Goal: Information Seeking & Learning: Understand process/instructions

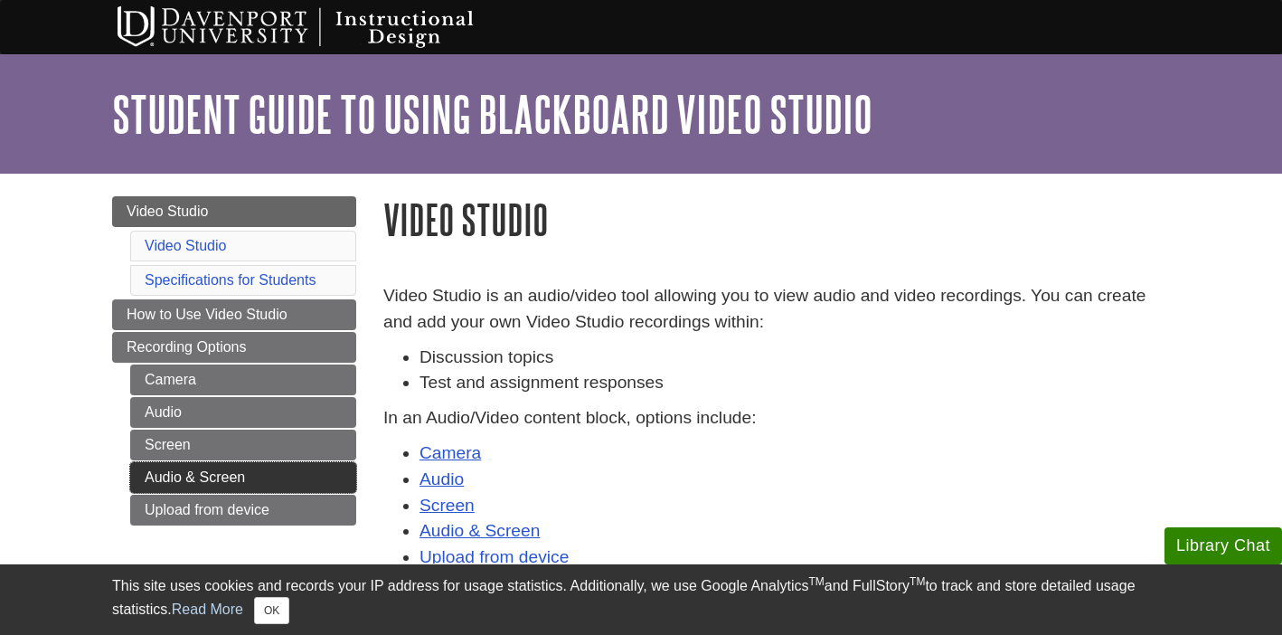
click at [268, 472] on link "Audio & Screen" at bounding box center [243, 477] width 226 height 31
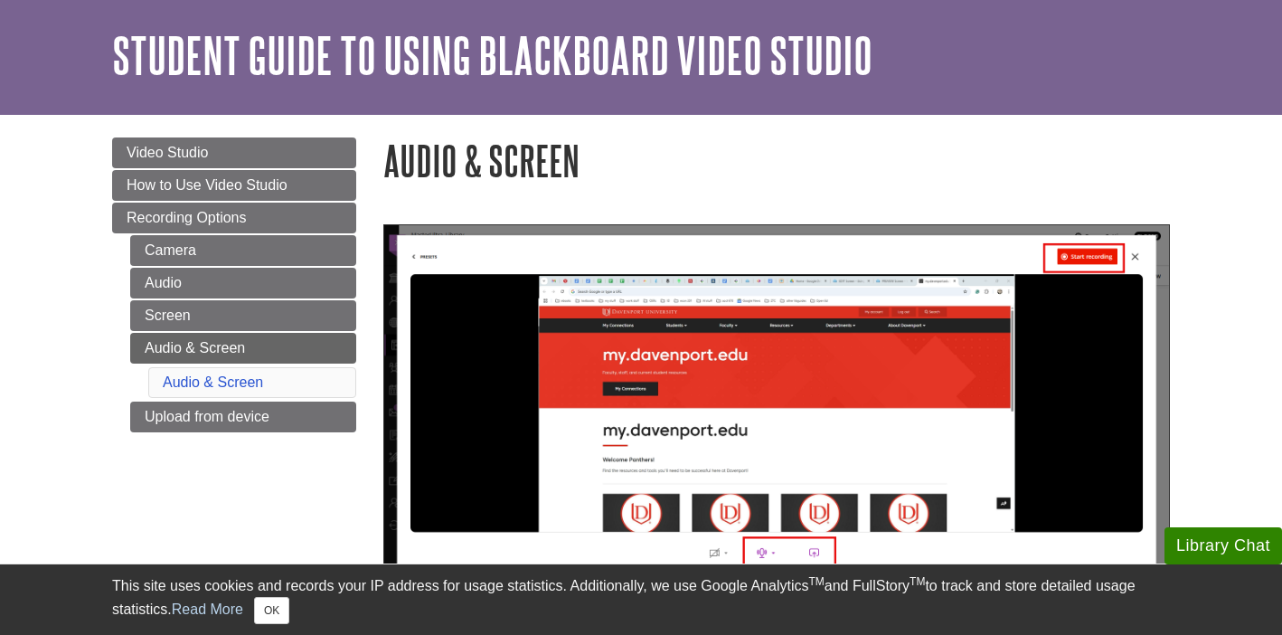
scroll to position [27, 0]
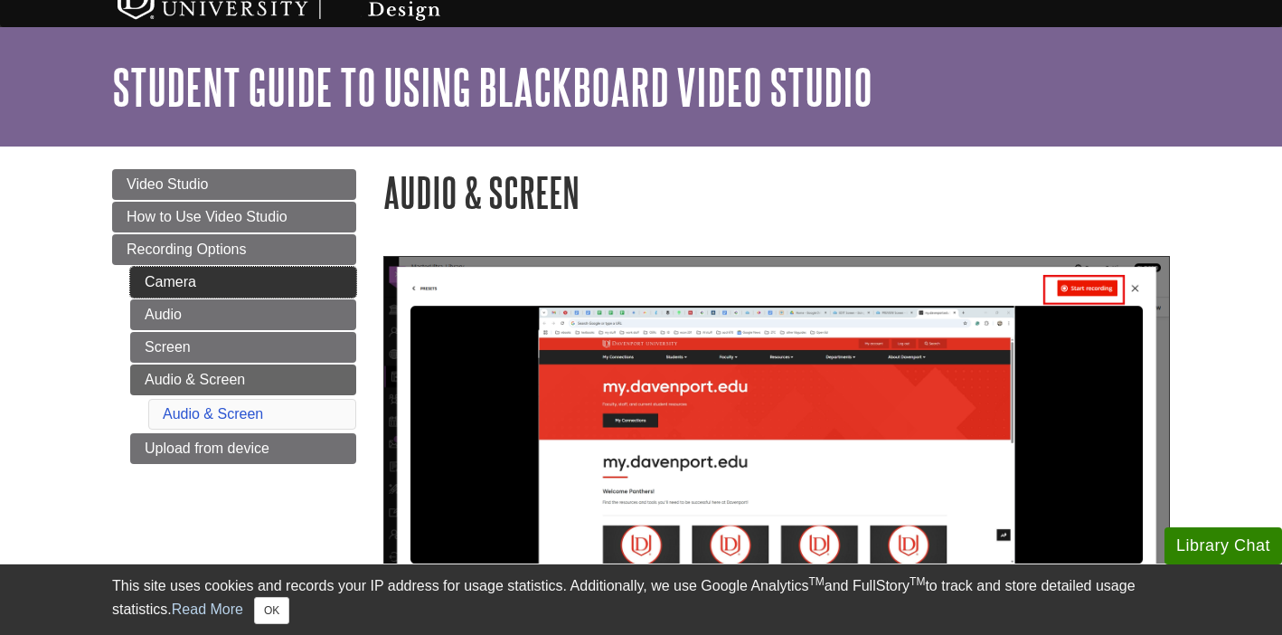
click at [205, 294] on link "Camera" at bounding box center [243, 282] width 226 height 31
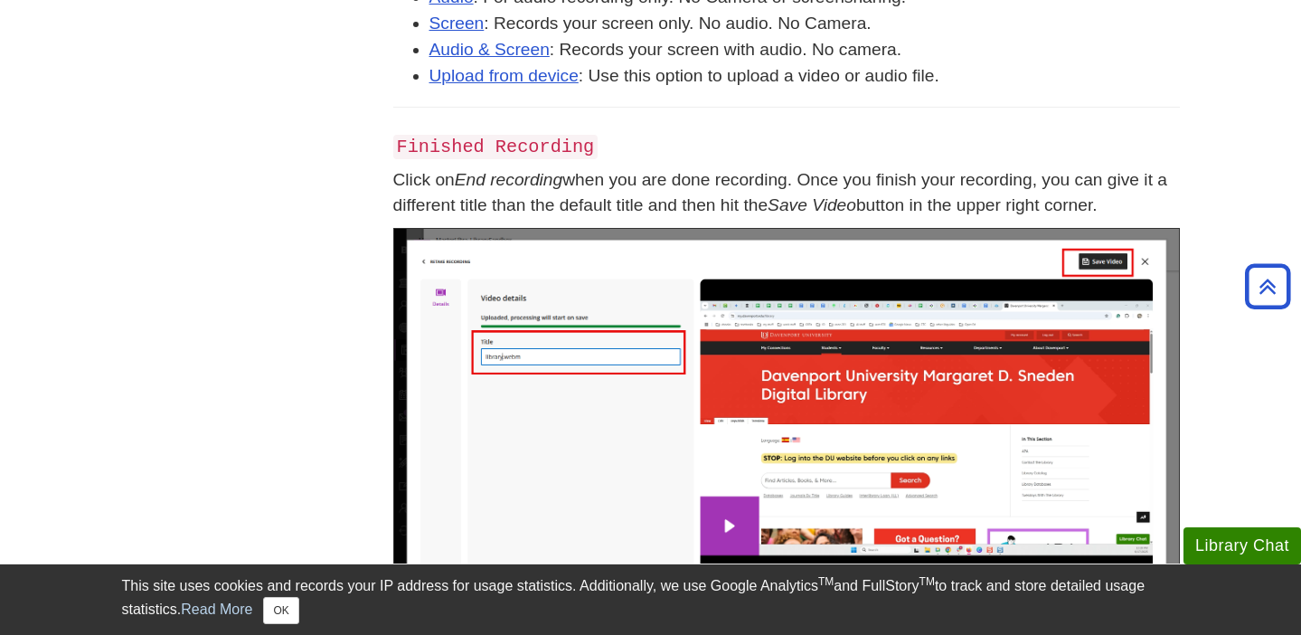
scroll to position [1325, 0]
